Goal: Information Seeking & Learning: Learn about a topic

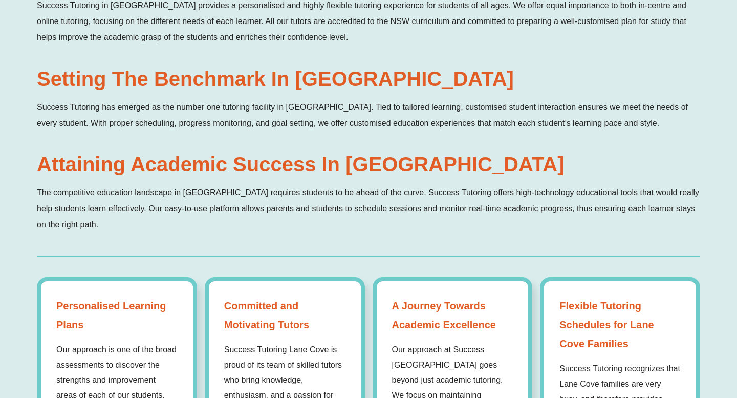
scroll to position [838, 0]
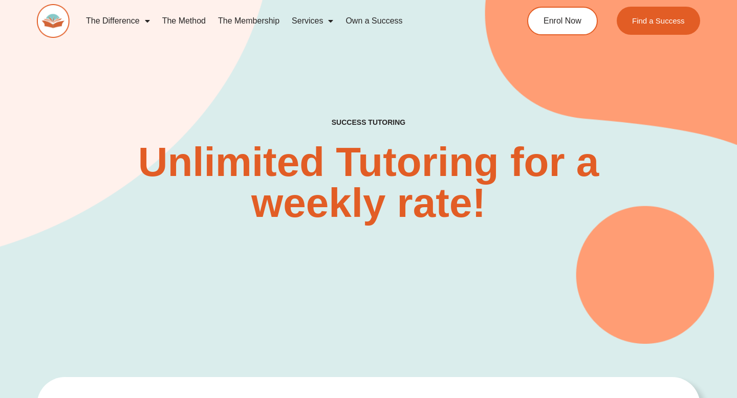
click at [328, 19] on span "Menu" at bounding box center [328, 21] width 10 height 18
click at [328, 24] on span "Menu" at bounding box center [328, 21] width 10 height 18
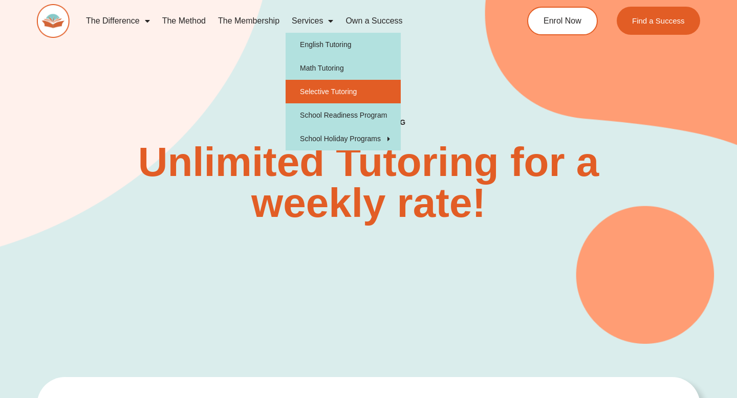
click at [328, 90] on link "Selective Tutoring" at bounding box center [342, 92] width 115 height 24
